Goal: Communication & Community: Participate in discussion

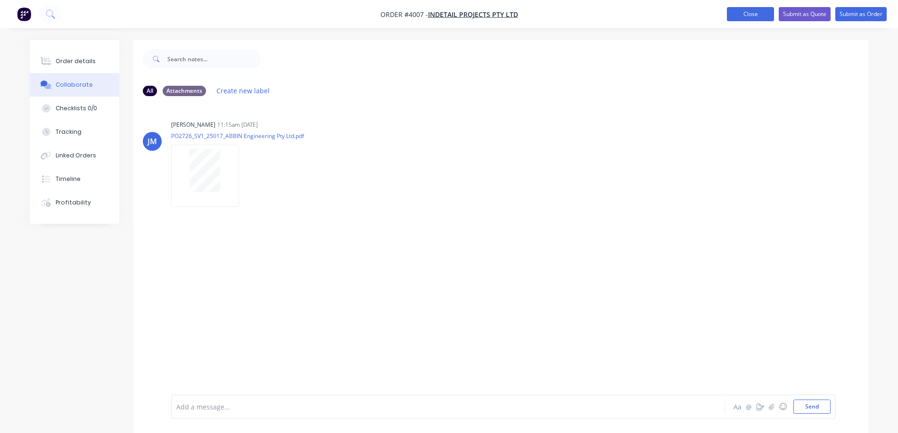
click at [735, 16] on button "Close" at bounding box center [750, 14] width 47 height 14
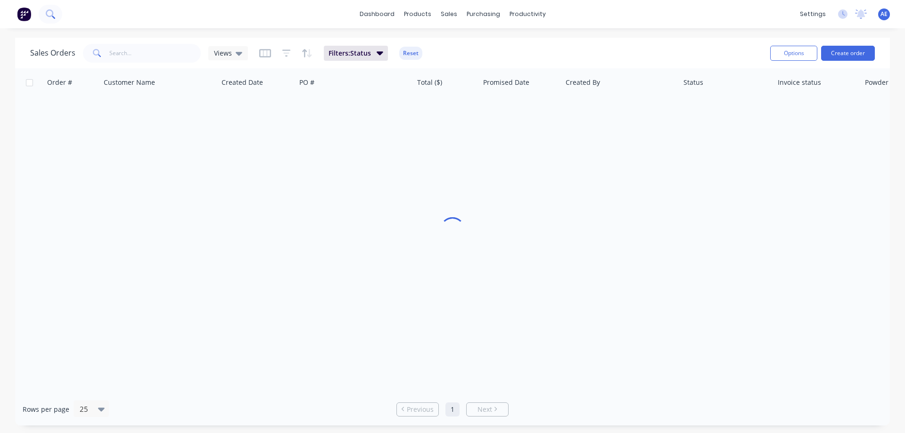
click at [48, 9] on button at bounding box center [51, 14] width 24 height 19
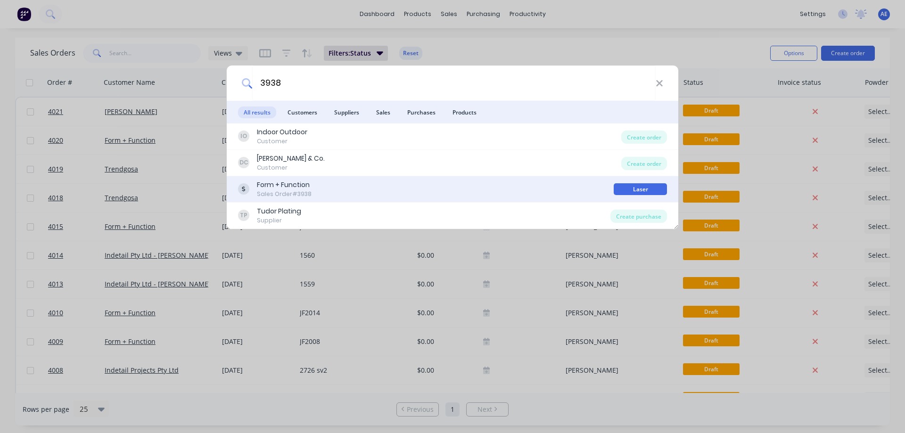
type input "3938"
click at [271, 183] on div "Form + Function" at bounding box center [284, 185] width 55 height 10
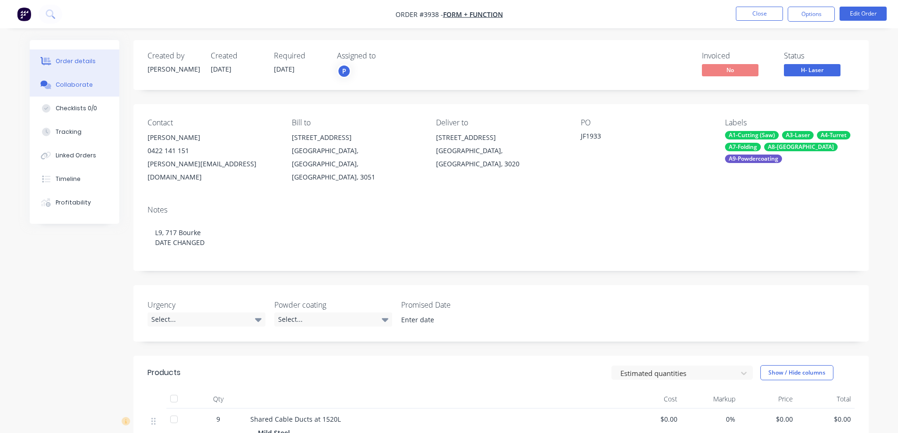
click at [67, 85] on div "Collaborate" at bounding box center [74, 85] width 37 height 8
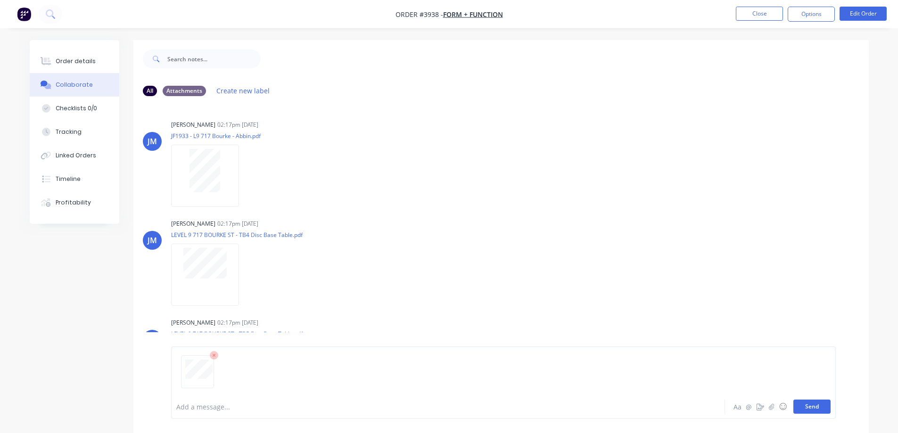
click at [822, 407] on button "Send" at bounding box center [811, 407] width 37 height 14
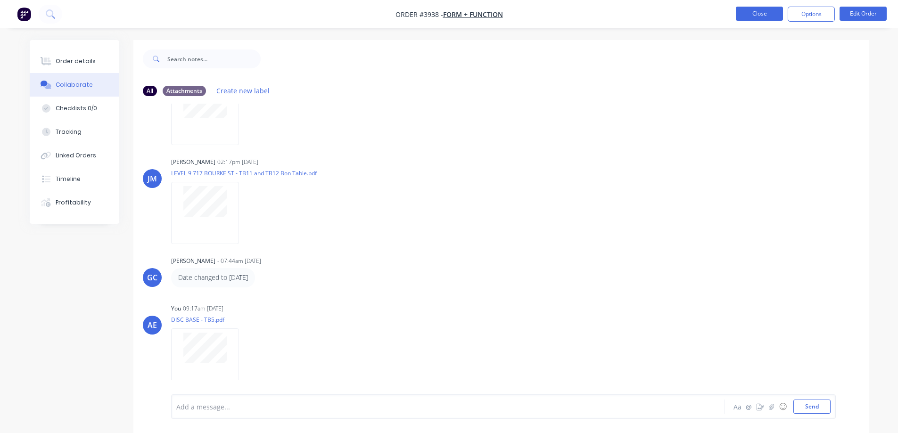
click at [761, 15] on button "Close" at bounding box center [759, 14] width 47 height 14
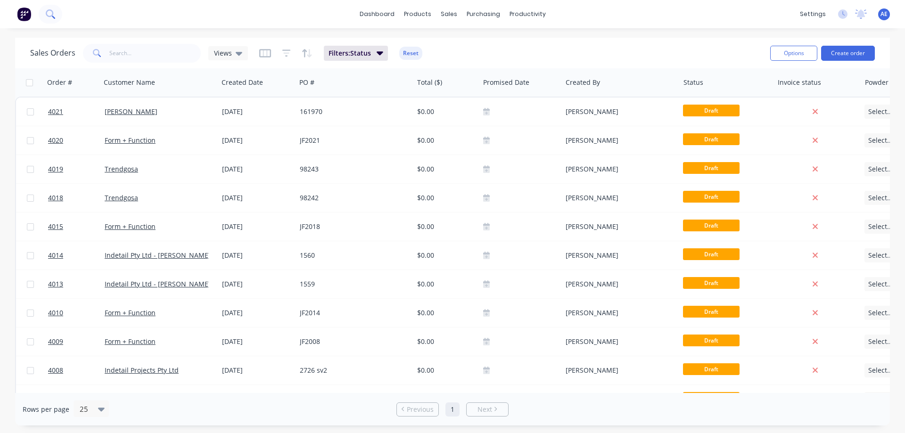
click at [50, 16] on icon at bounding box center [50, 13] width 8 height 8
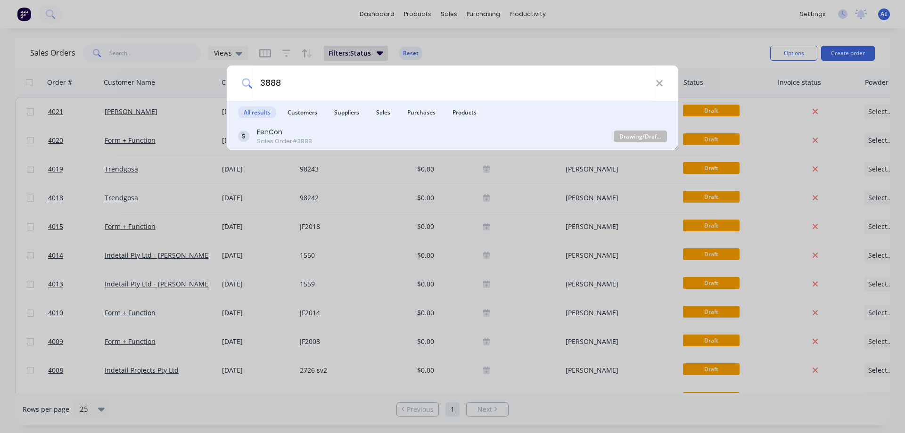
type input "3888"
click at [264, 132] on div "FenCon" at bounding box center [284, 132] width 55 height 10
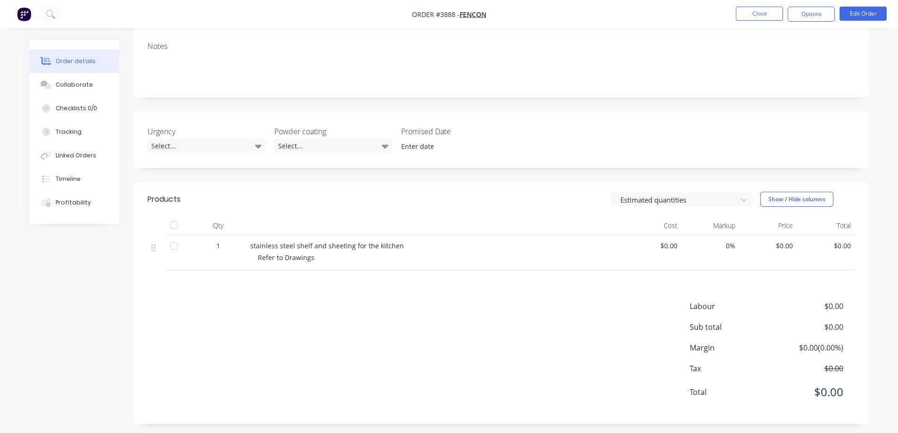
scroll to position [156, 0]
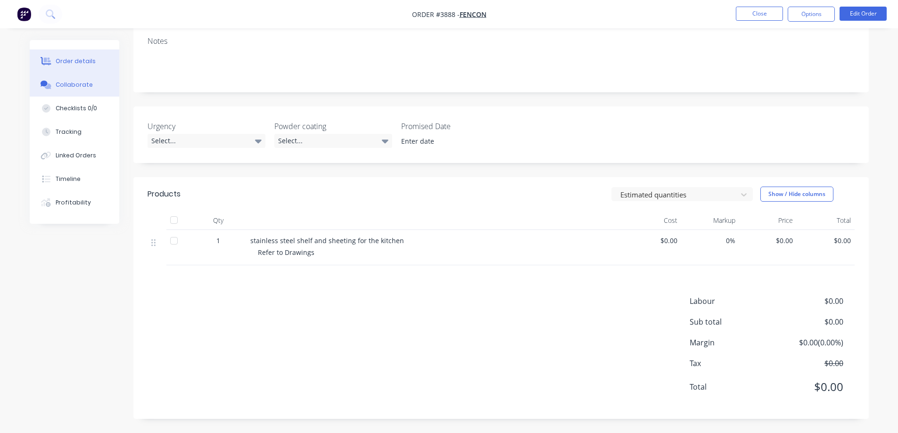
click at [66, 80] on button "Collaborate" at bounding box center [75, 85] width 90 height 24
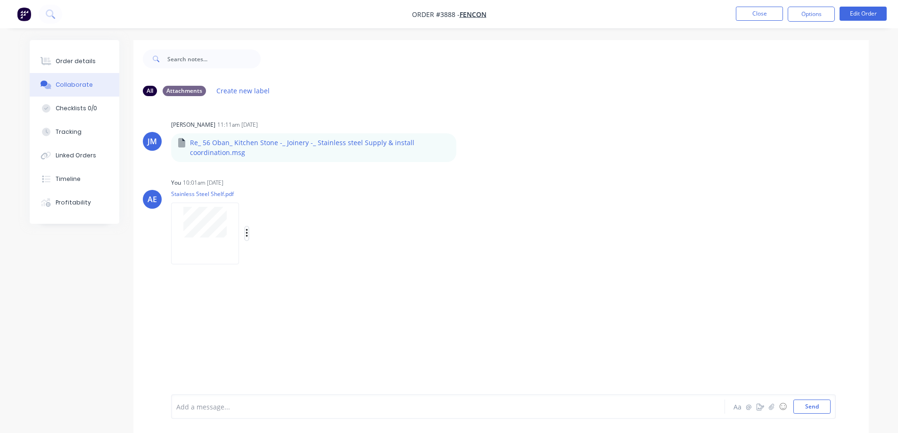
click at [247, 234] on icon "button" at bounding box center [247, 234] width 2 height 8
click at [279, 280] on button "Delete" at bounding box center [309, 279] width 106 height 21
click at [822, 408] on button "Send" at bounding box center [811, 407] width 37 height 14
click at [764, 11] on button "Close" at bounding box center [759, 14] width 47 height 14
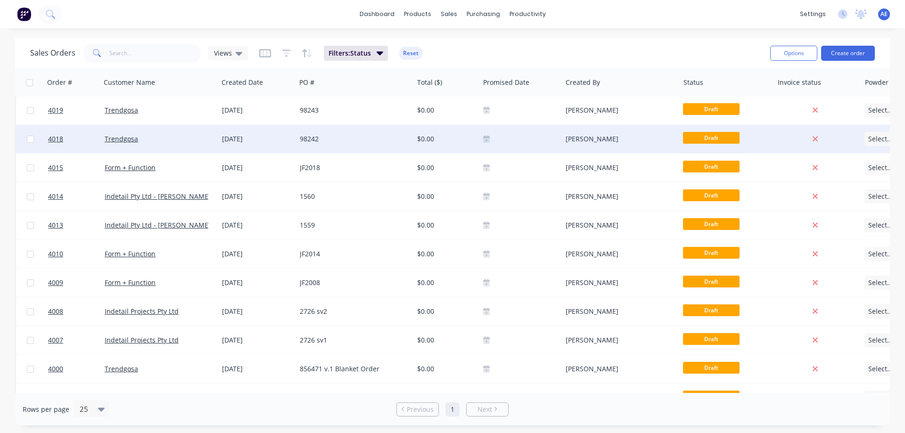
scroll to position [82, 0]
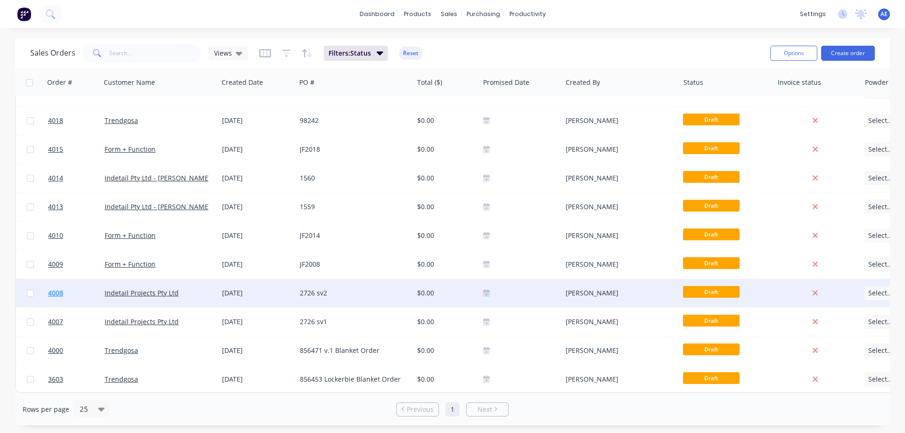
click at [53, 289] on span "4008" at bounding box center [55, 293] width 15 height 9
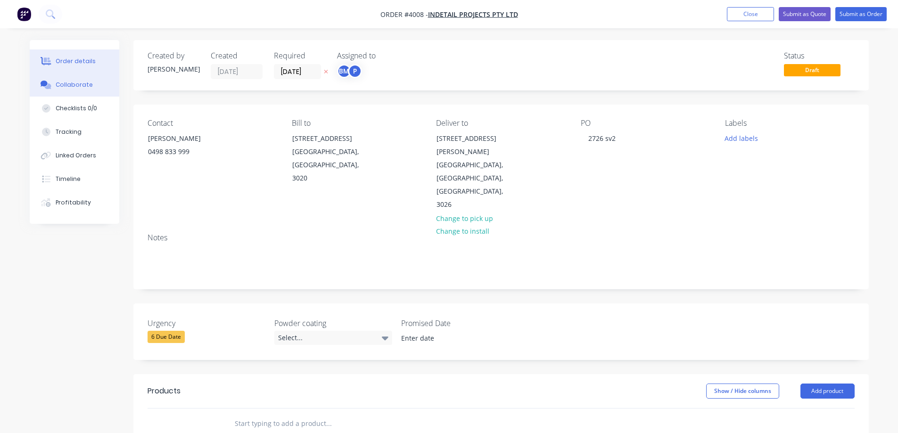
click at [76, 85] on div "Collaborate" at bounding box center [74, 85] width 37 height 8
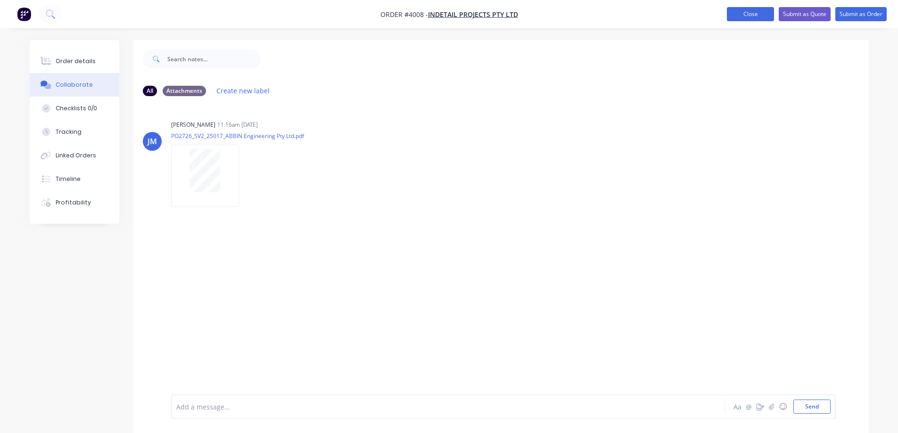
click at [735, 11] on button "Close" at bounding box center [750, 14] width 47 height 14
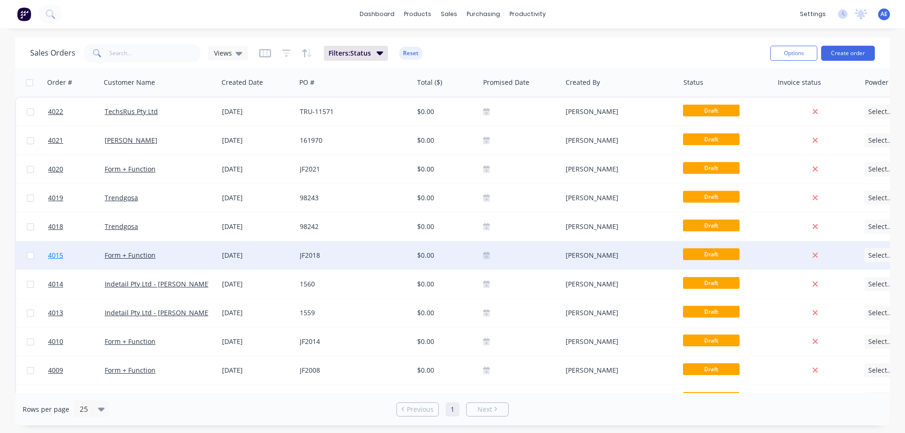
click at [60, 254] on span "4015" at bounding box center [55, 255] width 15 height 9
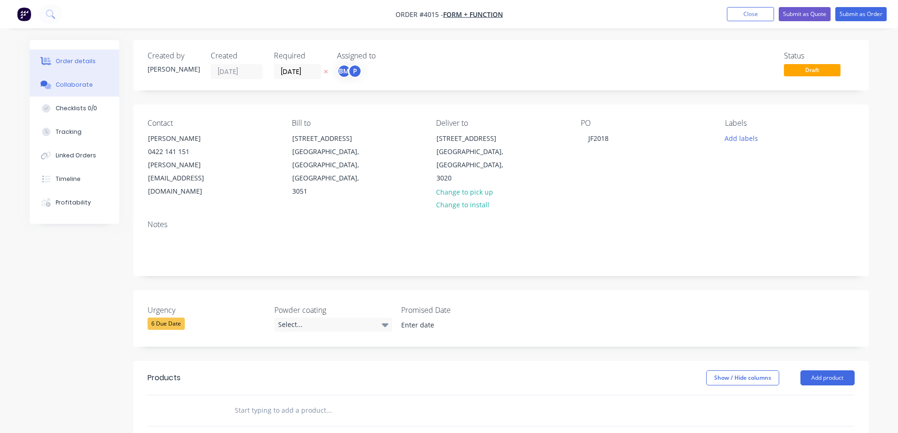
click at [66, 81] on div "Collaborate" at bounding box center [74, 85] width 37 height 8
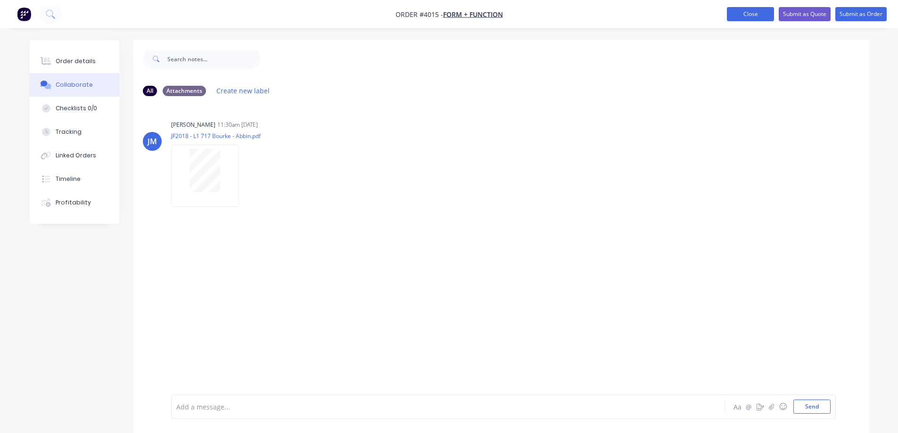
click at [743, 20] on button "Close" at bounding box center [750, 14] width 47 height 14
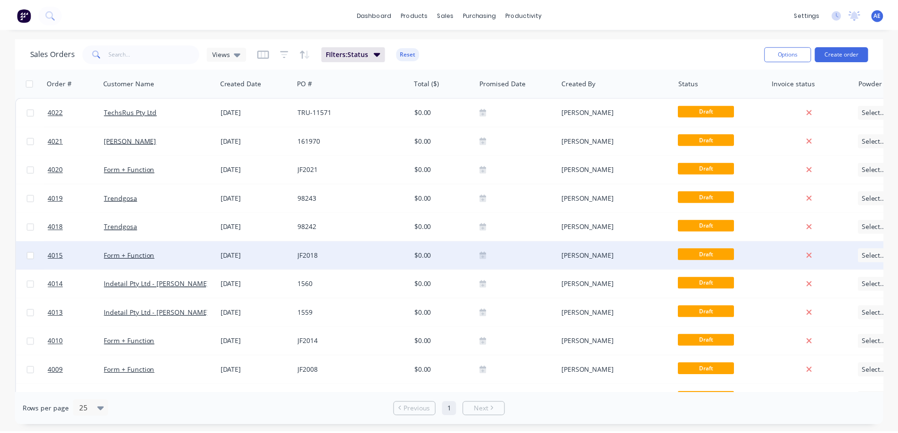
scroll to position [94, 0]
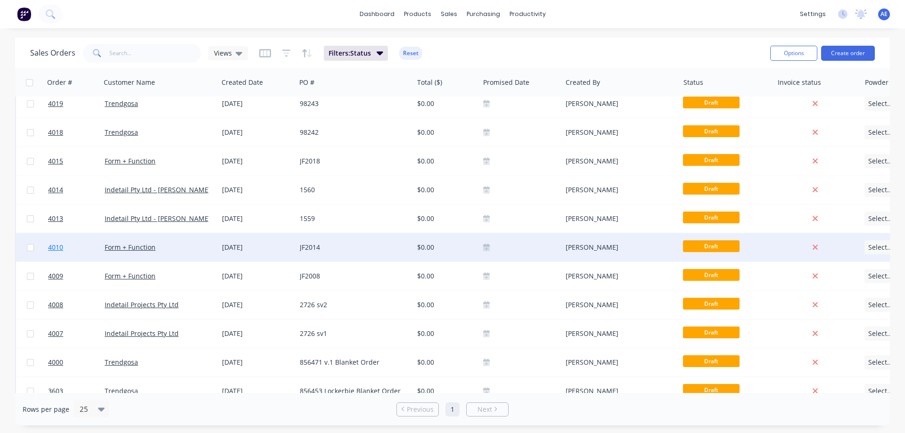
click at [52, 248] on span "4010" at bounding box center [55, 247] width 15 height 9
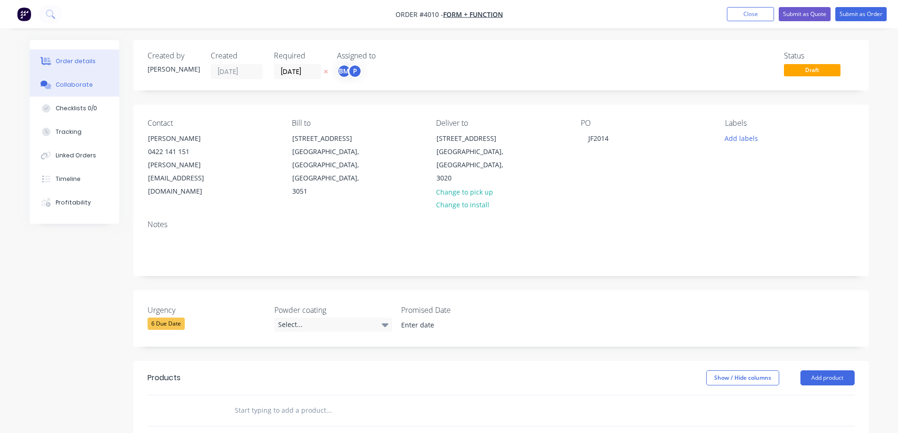
click at [67, 85] on div "Collaborate" at bounding box center [74, 85] width 37 height 8
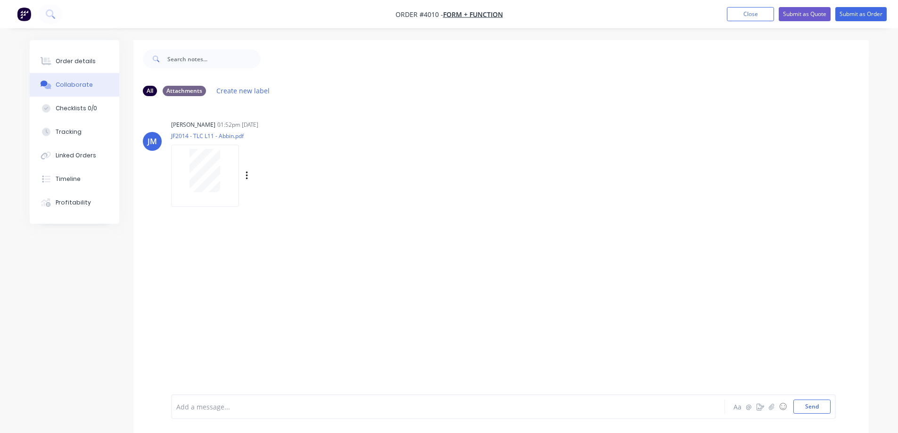
click at [189, 166] on div at bounding box center [204, 170] width 59 height 43
drag, startPoint x: 738, startPoint y: 14, endPoint x: 713, endPoint y: 21, distance: 26.1
click at [738, 14] on button "Close" at bounding box center [750, 14] width 47 height 14
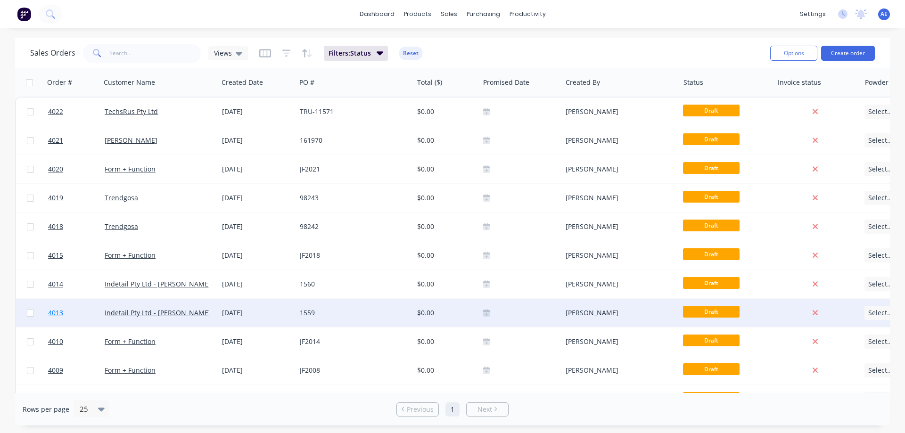
click at [53, 311] on span "4013" at bounding box center [55, 312] width 15 height 9
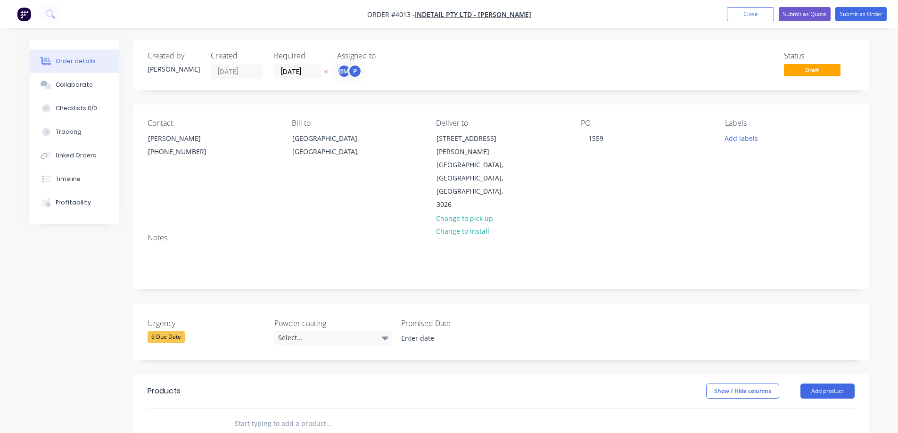
drag, startPoint x: 71, startPoint y: 80, endPoint x: 316, endPoint y: 151, distance: 255.6
click at [70, 80] on button "Collaborate" at bounding box center [75, 85] width 90 height 24
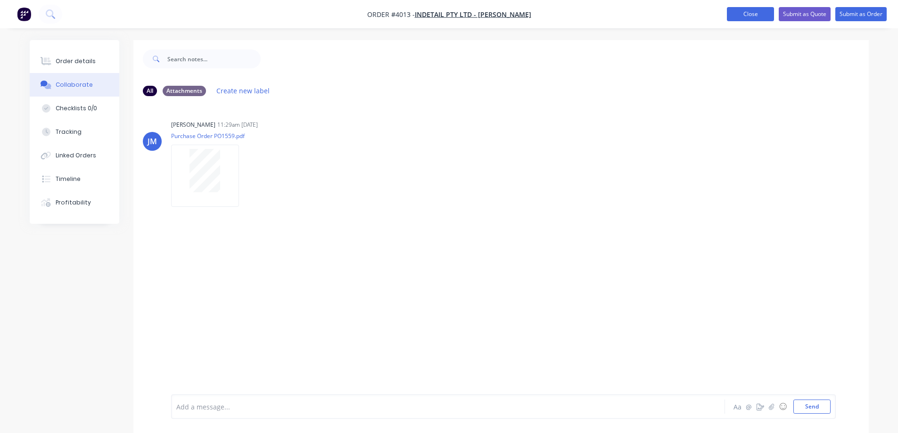
click at [743, 19] on button "Close" at bounding box center [750, 14] width 47 height 14
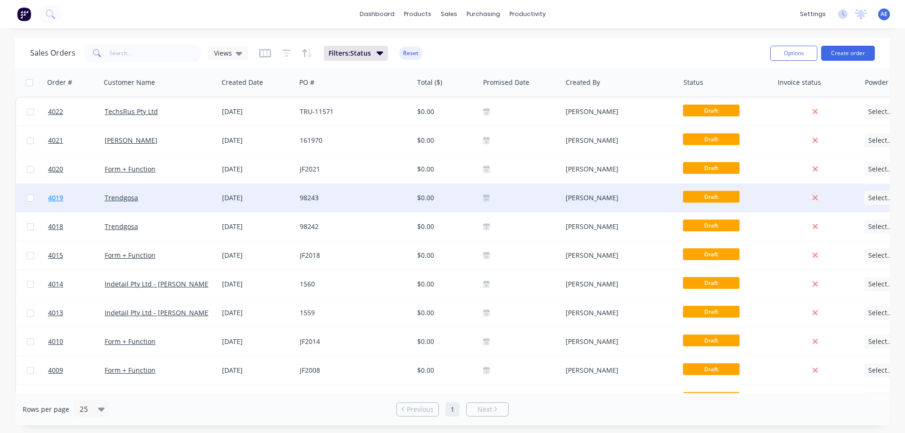
click at [58, 195] on span "4019" at bounding box center [55, 197] width 15 height 9
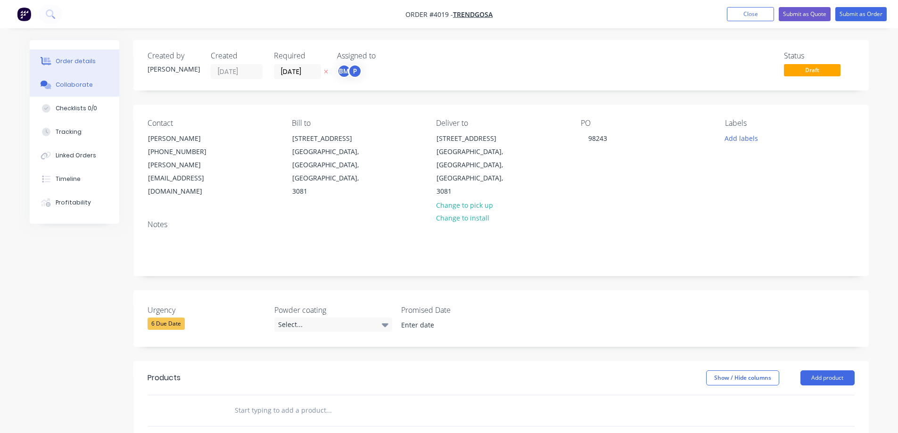
click at [70, 88] on div "Collaborate" at bounding box center [74, 85] width 37 height 8
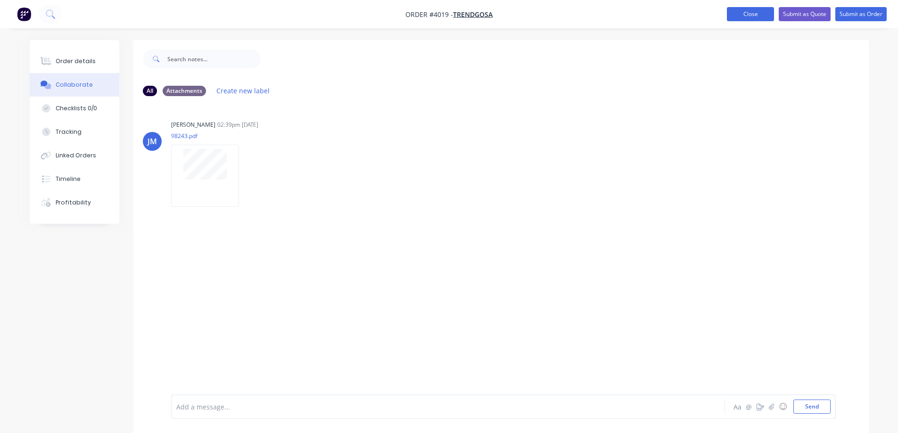
click at [741, 18] on button "Close" at bounding box center [750, 14] width 47 height 14
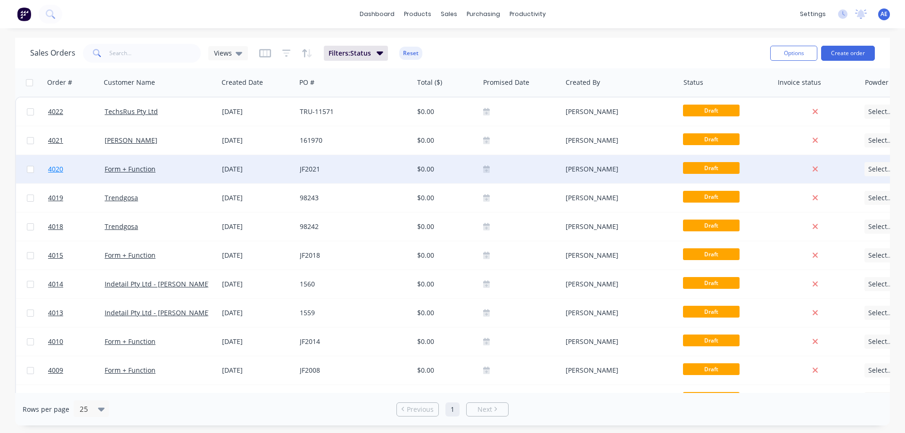
click at [53, 164] on link "4020" at bounding box center [76, 169] width 57 height 28
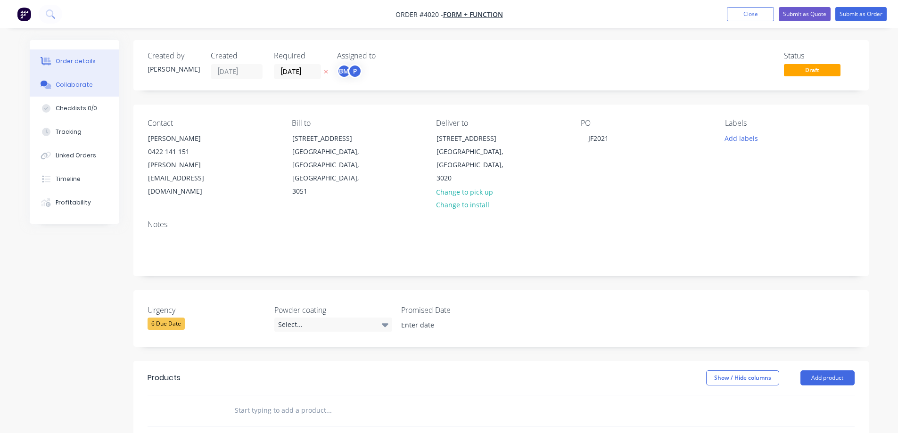
click at [61, 84] on div "Collaborate" at bounding box center [74, 85] width 37 height 8
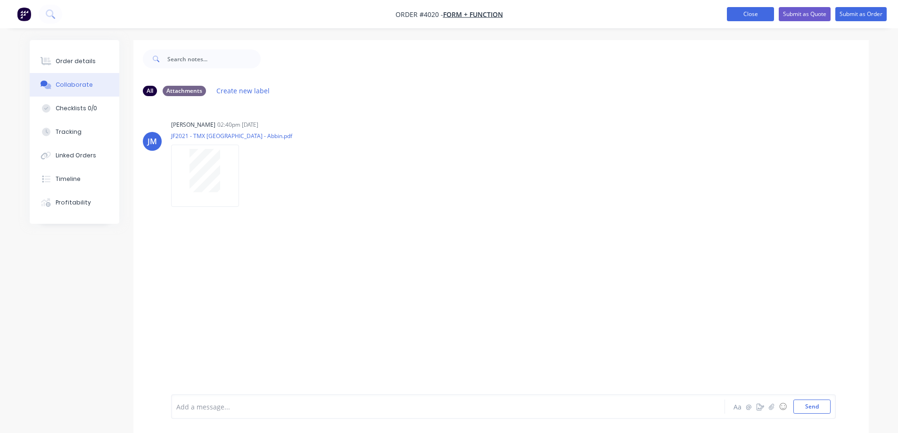
click at [733, 15] on button "Close" at bounding box center [750, 14] width 47 height 14
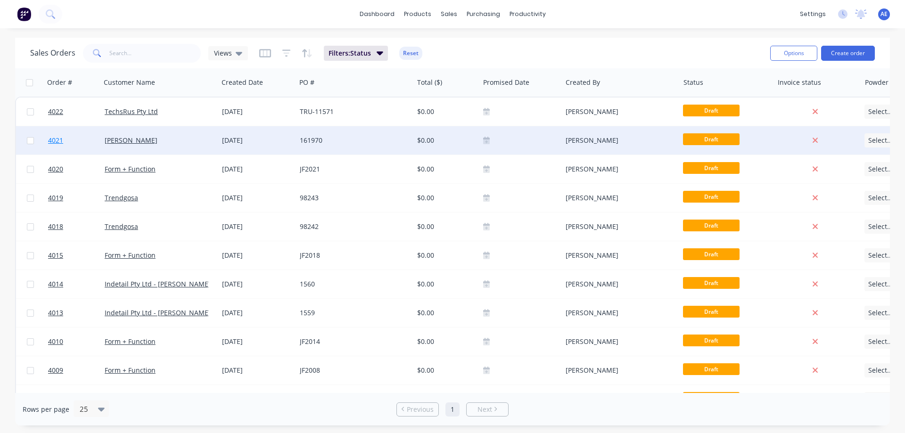
click at [55, 139] on span "4021" at bounding box center [55, 140] width 15 height 9
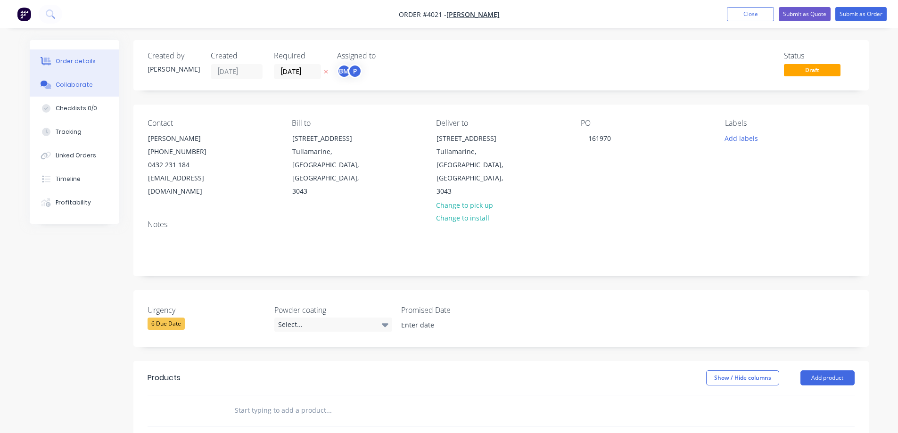
click at [76, 82] on div "Collaborate" at bounding box center [74, 85] width 37 height 8
